Goal: Entertainment & Leisure: Consume media (video, audio)

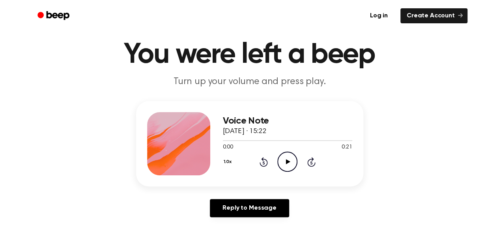
scroll to position [23, 0]
click at [289, 161] on icon at bounding box center [288, 161] width 4 height 5
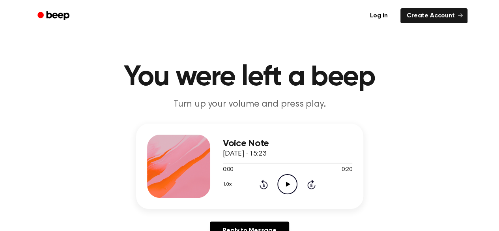
click at [284, 189] on icon "Play Audio" at bounding box center [287, 184] width 20 height 20
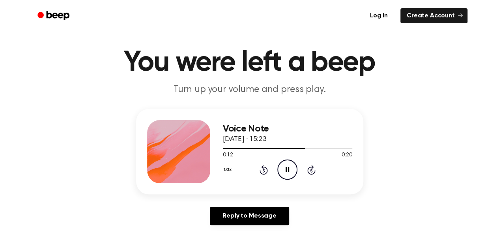
scroll to position [21, 0]
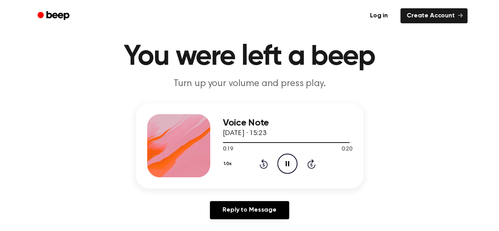
click at [290, 164] on icon "Pause Audio" at bounding box center [287, 163] width 20 height 20
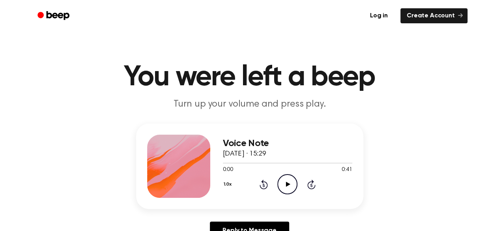
click at [278, 181] on icon "Play Audio" at bounding box center [287, 184] width 20 height 20
click at [289, 181] on icon "Pause Audio" at bounding box center [287, 184] width 20 height 20
click at [289, 181] on icon "Play Audio" at bounding box center [287, 184] width 20 height 20
click at [340, 163] on div at bounding box center [287, 162] width 129 height 1
click at [276, 173] on div "0:37 0:41" at bounding box center [287, 170] width 129 height 8
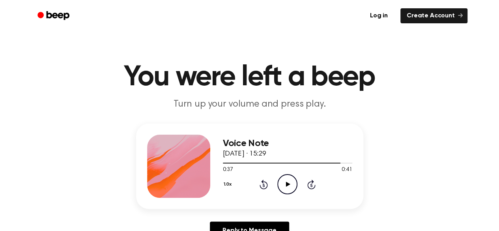
click at [289, 192] on icon "Play Audio" at bounding box center [287, 184] width 20 height 20
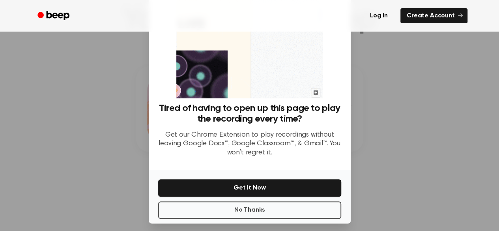
scroll to position [56, 0]
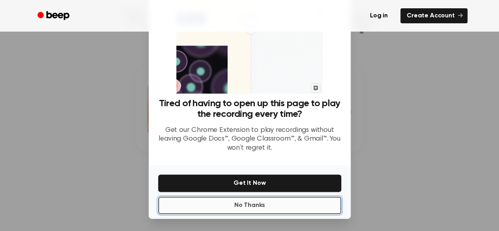
click at [272, 211] on button "No Thanks" at bounding box center [249, 204] width 183 height 17
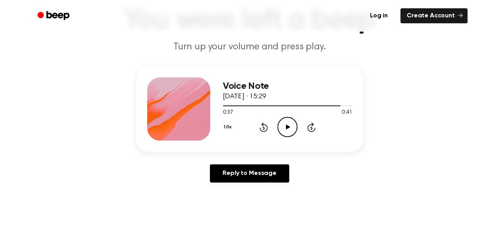
click at [289, 119] on icon "Play Audio" at bounding box center [287, 127] width 20 height 20
click at [289, 123] on icon "Pause Audio" at bounding box center [287, 127] width 20 height 20
click at [287, 122] on icon "Play Audio" at bounding box center [287, 127] width 20 height 20
click at [287, 122] on icon "Pause Audio" at bounding box center [287, 127] width 20 height 20
click at [293, 133] on icon "Play Audio" at bounding box center [287, 127] width 20 height 20
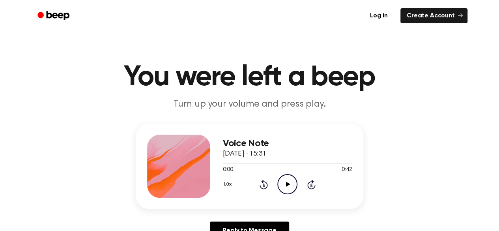
click at [289, 180] on icon "Play Audio" at bounding box center [287, 184] width 20 height 20
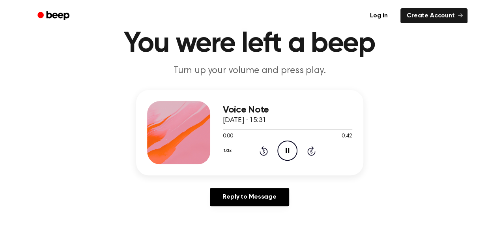
scroll to position [34, 0]
click at [282, 149] on icon "Pause Audio" at bounding box center [287, 150] width 20 height 20
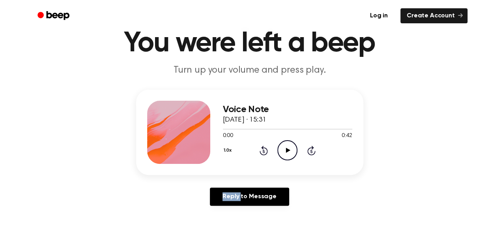
click at [282, 149] on icon "Play Audio" at bounding box center [287, 150] width 20 height 20
click at [379, 183] on div "Voice Note 21 September 2025 · 15:31 0:00 0:42 Your browser does not support th…" at bounding box center [249, 151] width 480 height 122
